Goal: Navigation & Orientation: Understand site structure

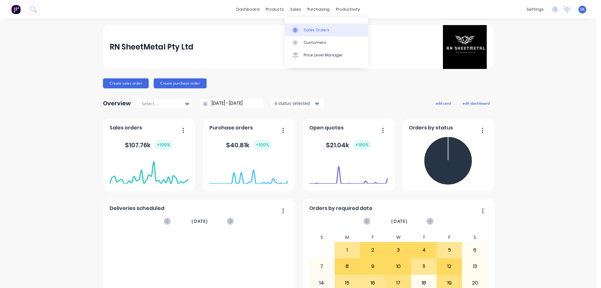
click at [308, 25] on link "Sales Orders" at bounding box center [326, 29] width 83 height 13
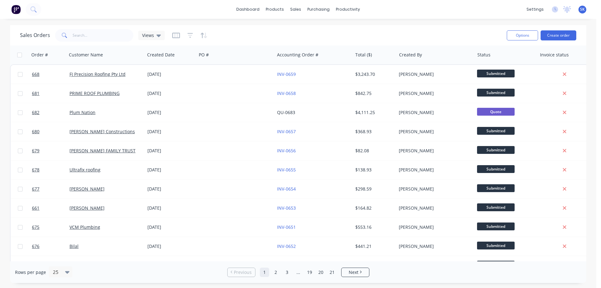
click at [15, 10] on img at bounding box center [15, 9] width 9 height 9
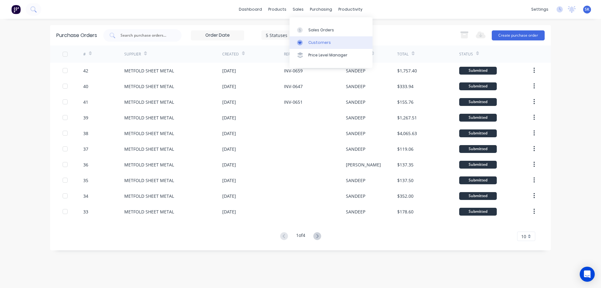
click at [316, 41] on div "Customers" at bounding box center [319, 43] width 23 height 6
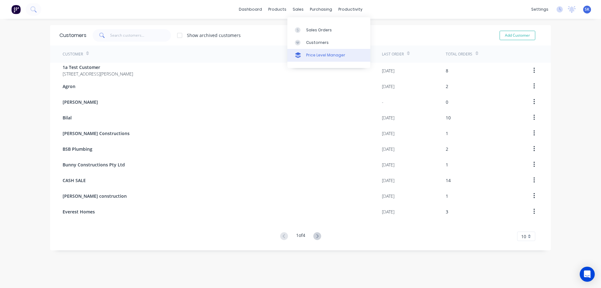
click at [307, 55] on div "Price Level Manager" at bounding box center [325, 55] width 39 height 6
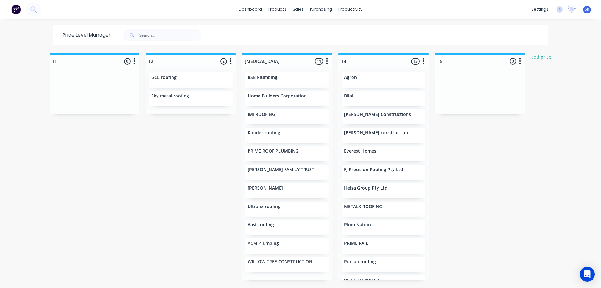
scroll to position [0, 187]
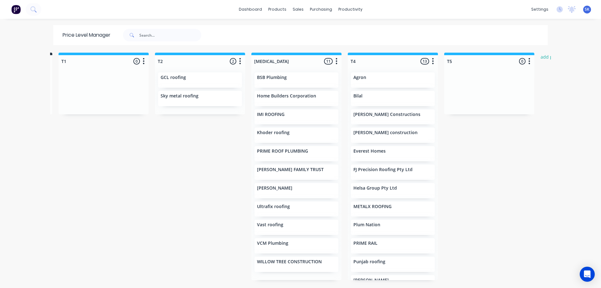
click at [413, 276] on div "Troy" at bounding box center [393, 282] width 84 height 15
click at [17, 8] on img at bounding box center [15, 9] width 9 height 9
